Goal: Information Seeking & Learning: Learn about a topic

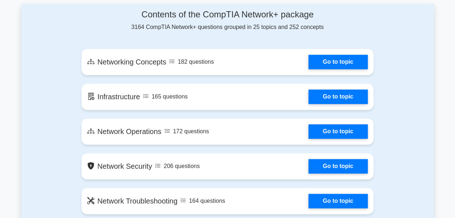
scroll to position [398, 0]
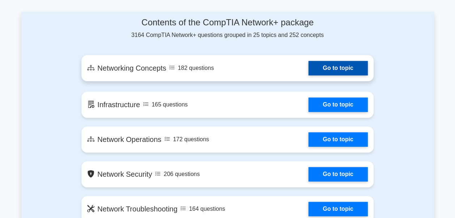
click at [315, 71] on link "Go to topic" at bounding box center [338, 68] width 59 height 14
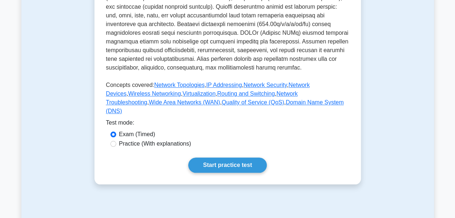
scroll to position [265, 0]
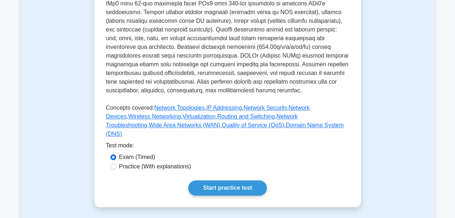
click at [175, 171] on label "Practice (With explanations)" at bounding box center [155, 166] width 72 height 9
click at [116, 170] on input "Practice (With explanations)" at bounding box center [113, 167] width 6 height 6
radio input "true"
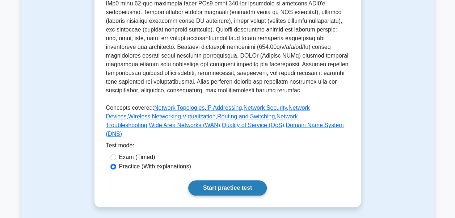
click at [216, 196] on link "Start practice test" at bounding box center [227, 187] width 79 height 15
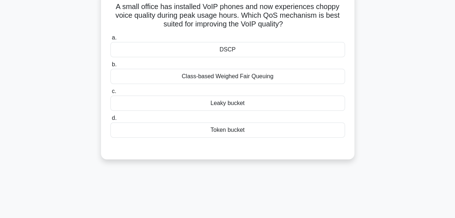
scroll to position [30, 0]
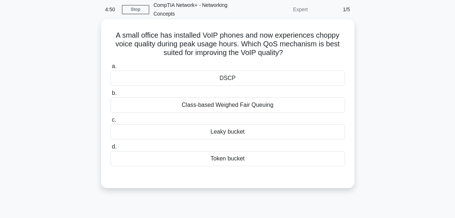
click at [234, 82] on div "DSCP" at bounding box center [227, 78] width 235 height 15
click at [110, 69] on input "a. DSCP" at bounding box center [110, 66] width 0 height 5
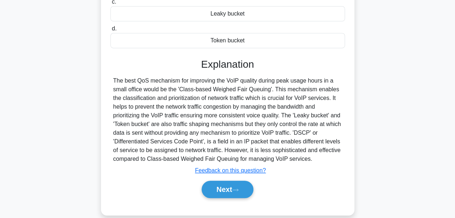
scroll to position [149, 0]
click at [225, 187] on button "Next" at bounding box center [228, 188] width 52 height 17
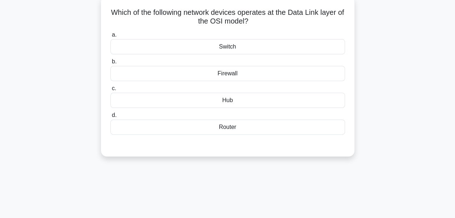
scroll to position [54, 0]
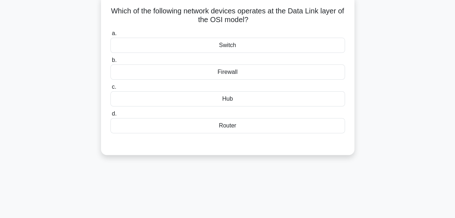
click at [224, 76] on div "Firewall" at bounding box center [227, 71] width 235 height 15
click at [110, 63] on input "b. Firewall" at bounding box center [110, 60] width 0 height 5
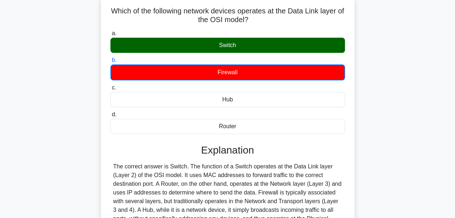
scroll to position [173, 0]
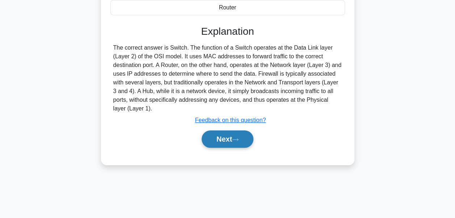
click at [222, 138] on button "Next" at bounding box center [228, 138] width 52 height 17
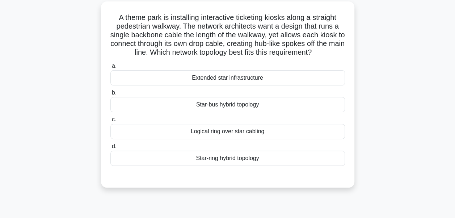
scroll to position [48, 0]
click at [207, 105] on div "Star-bus hybrid topology" at bounding box center [227, 104] width 235 height 15
click at [110, 95] on input "b. Star-bus hybrid topology" at bounding box center [110, 92] width 0 height 5
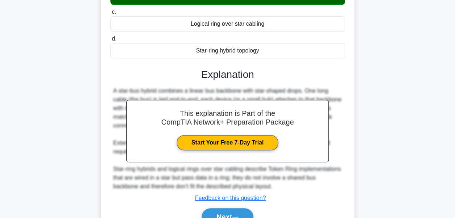
scroll to position [193, 0]
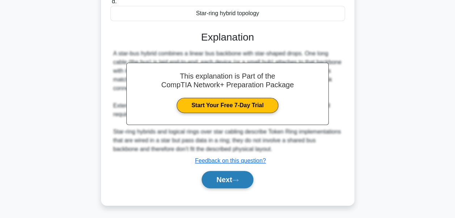
click at [239, 178] on icon at bounding box center [235, 180] width 7 height 4
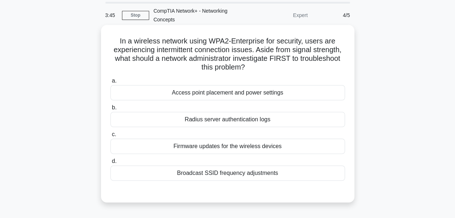
scroll to position [60, 0]
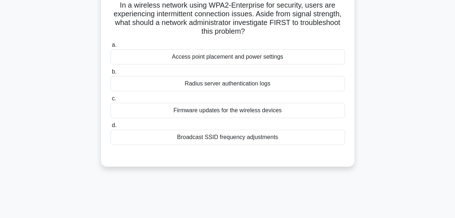
click at [207, 135] on div "Broadcast SSID frequency adjustments" at bounding box center [227, 137] width 235 height 15
click at [110, 128] on input "d. Broadcast SSID frequency adjustments" at bounding box center [110, 125] width 0 height 5
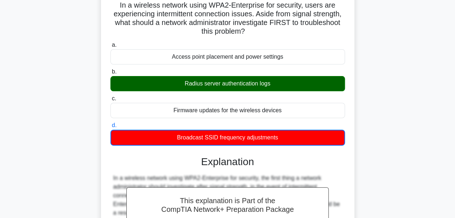
scroll to position [220, 0]
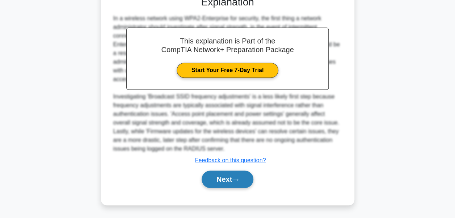
click at [218, 181] on button "Next" at bounding box center [228, 179] width 52 height 17
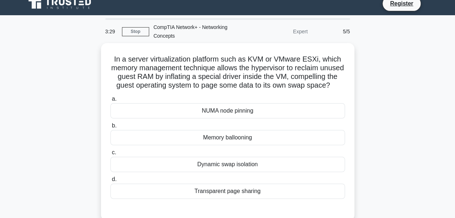
scroll to position [30, 0]
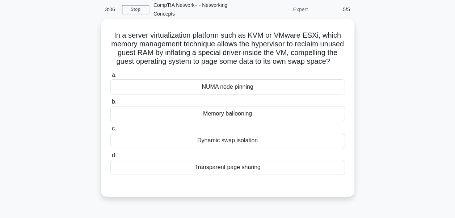
click at [198, 175] on div "Transparent page sharing" at bounding box center [227, 167] width 235 height 15
click at [110, 158] on input "d. Transparent page sharing" at bounding box center [110, 155] width 0 height 5
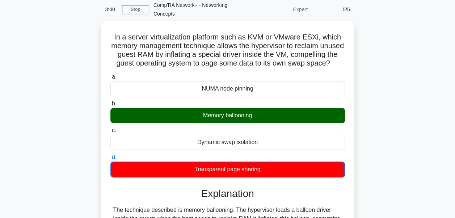
scroll to position [176, 0]
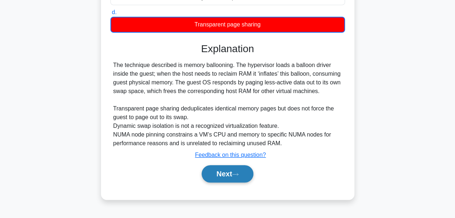
click at [228, 179] on button "Next" at bounding box center [228, 173] width 52 height 17
